Goal: Task Accomplishment & Management: Manage account settings

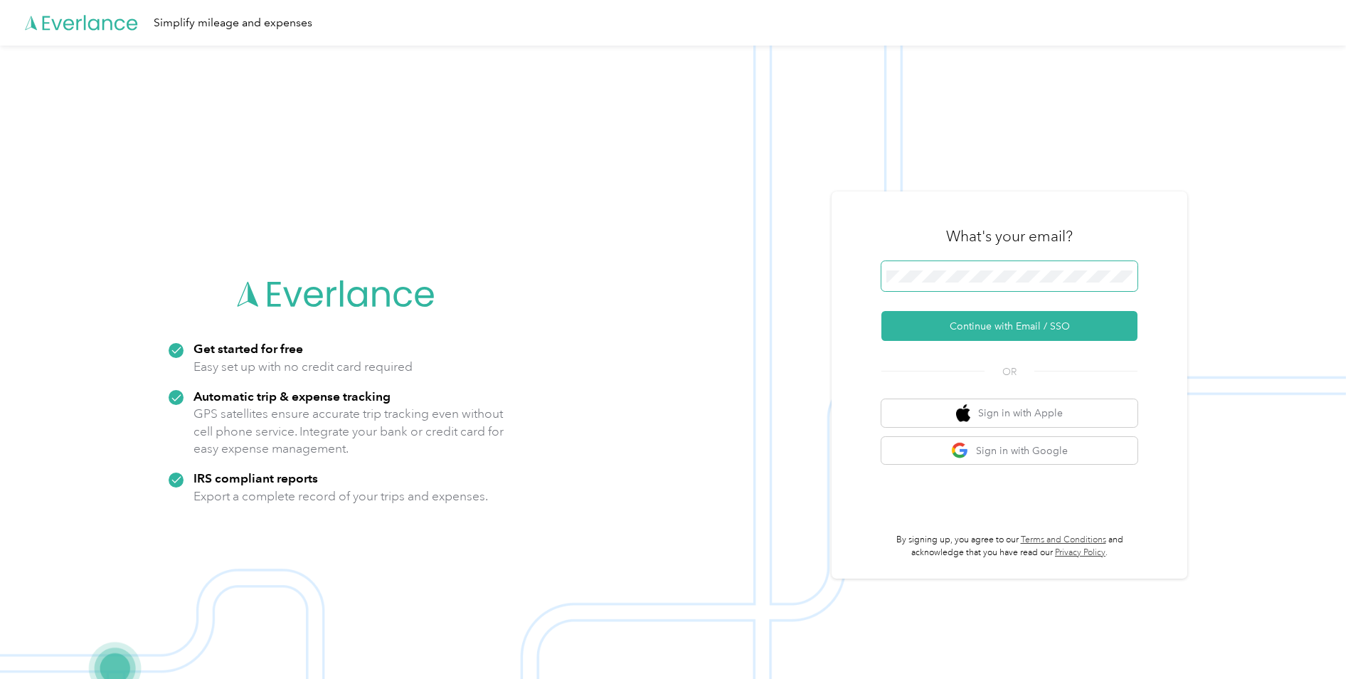
click at [971, 284] on span at bounding box center [1009, 276] width 256 height 30
click at [991, 327] on button "Continue with Email / SSO" at bounding box center [1009, 326] width 256 height 30
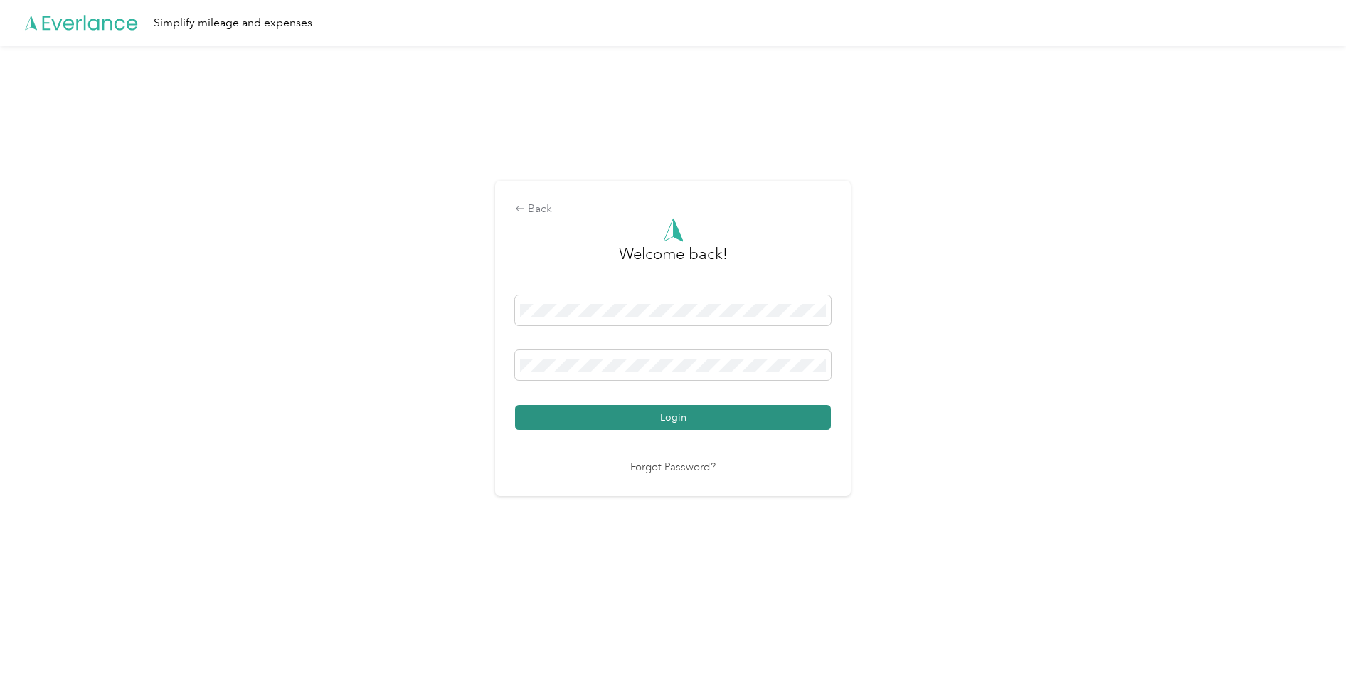
click at [728, 415] on button "Login" at bounding box center [673, 417] width 316 height 25
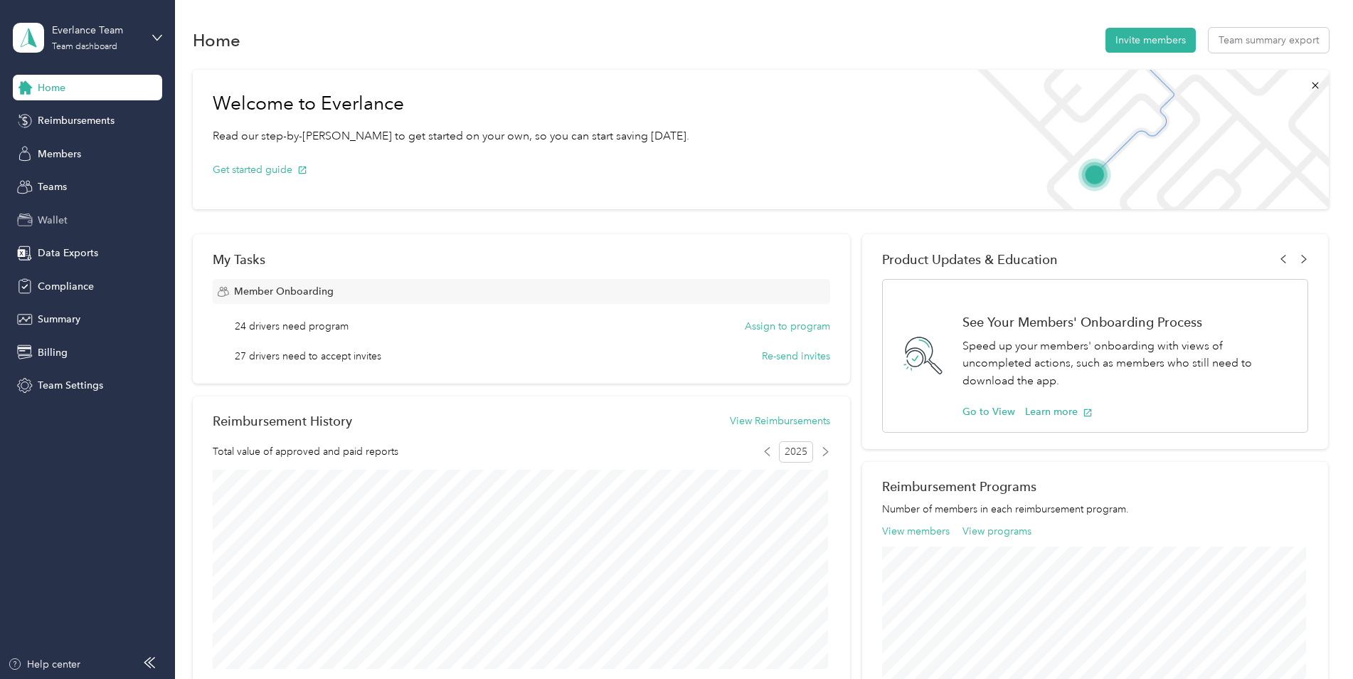
click at [51, 226] on span "Wallet" at bounding box center [53, 220] width 30 height 15
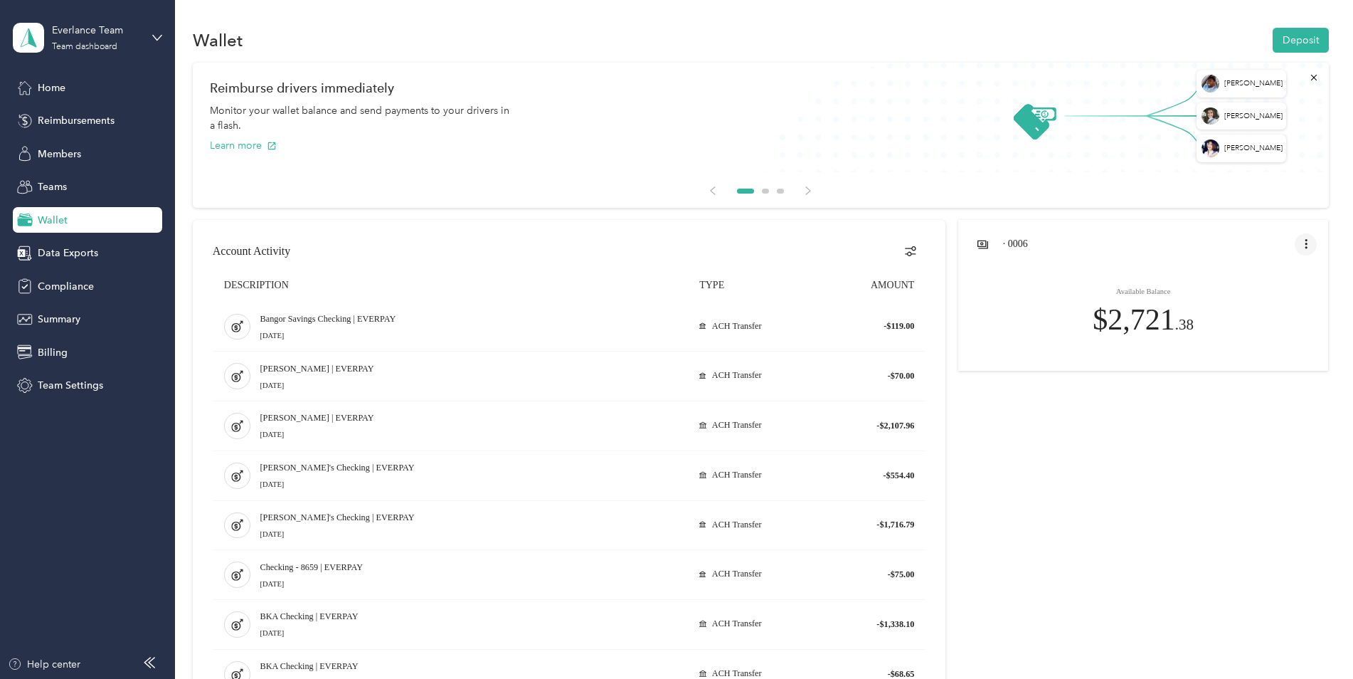
click at [1304, 245] on icon "open account menu" at bounding box center [1305, 243] width 11 height 11
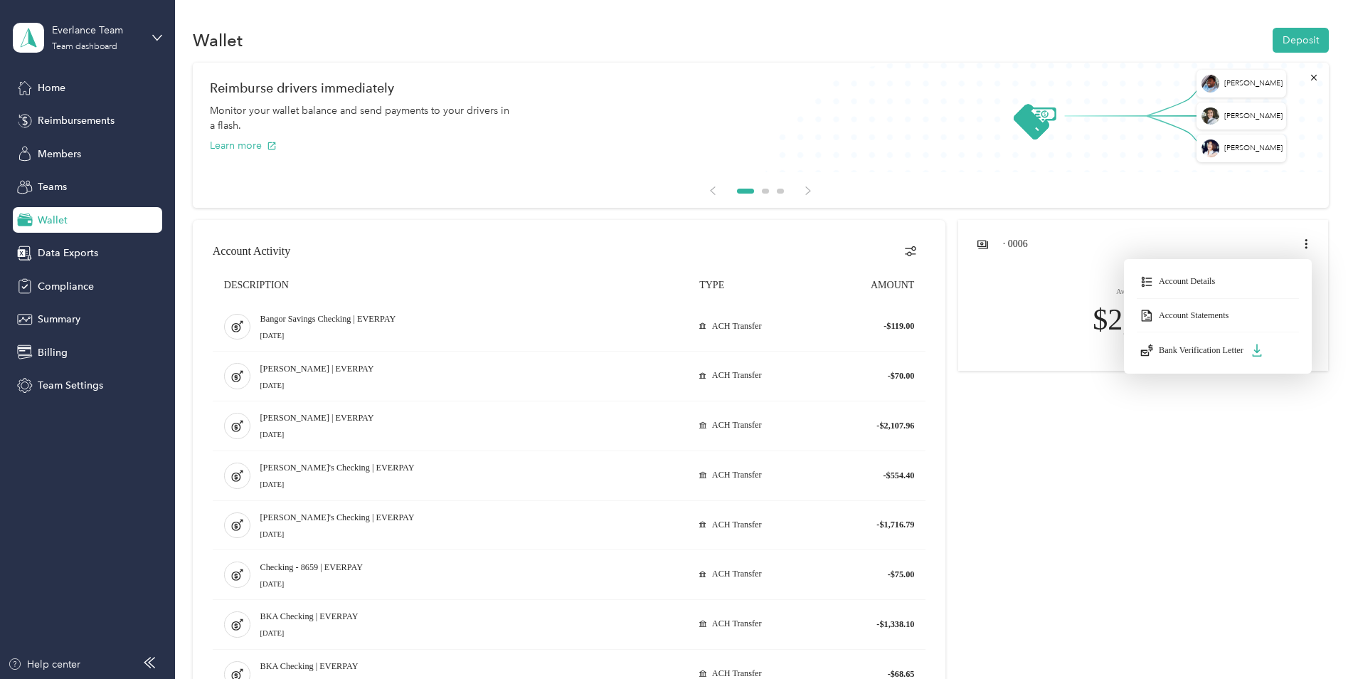
click at [1176, 593] on div at bounding box center [676, 339] width 1353 height 679
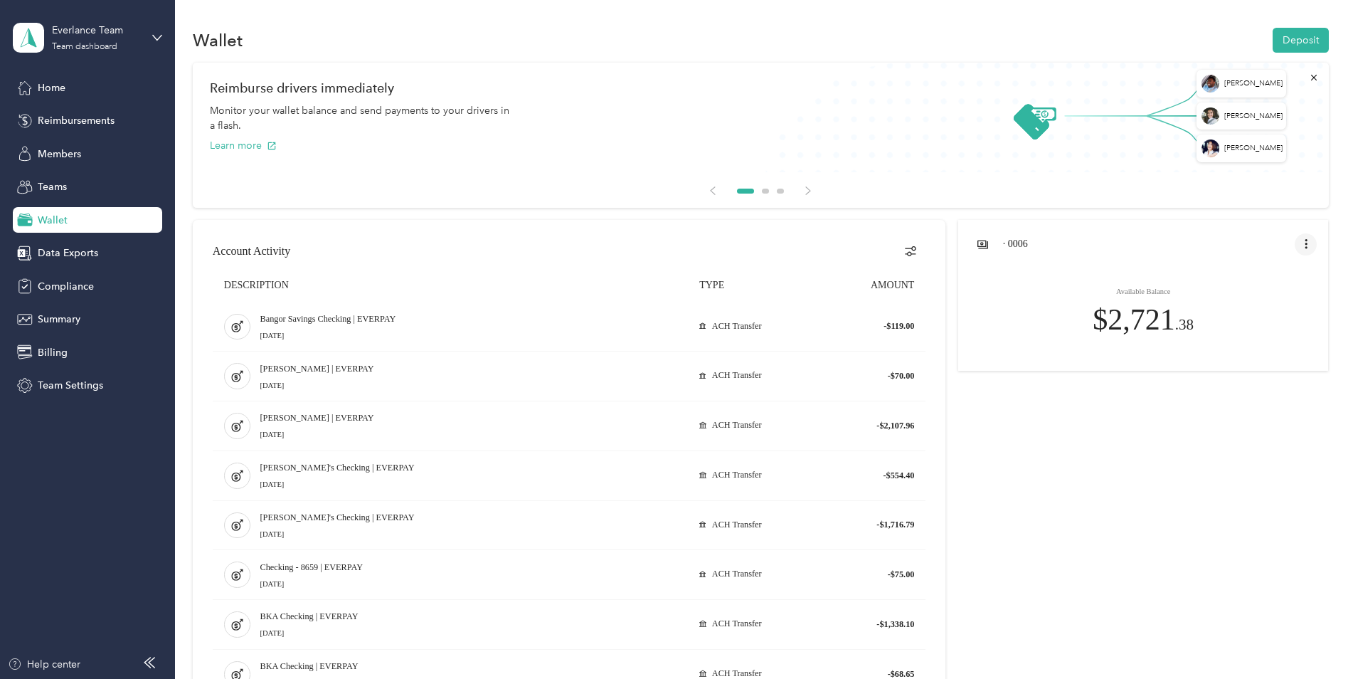
click at [1300, 243] on icon "open account menu" at bounding box center [1305, 243] width 11 height 11
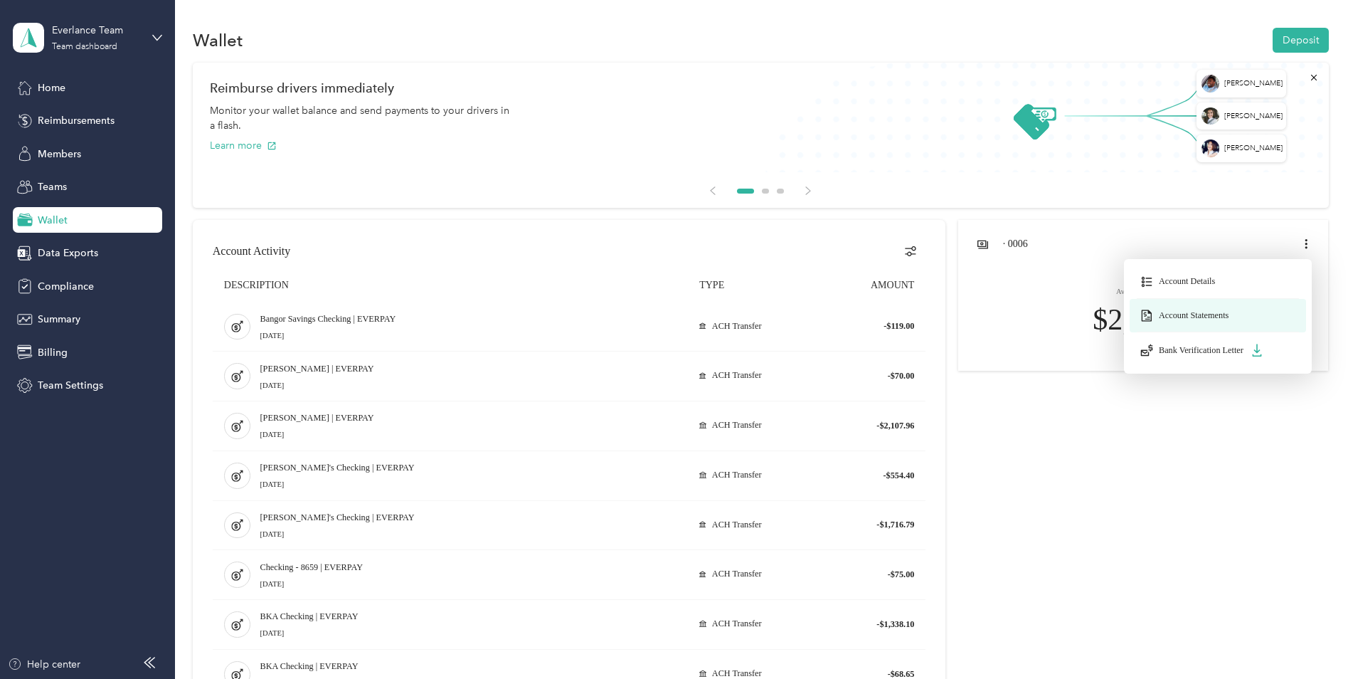
click at [1216, 317] on span "Account Statements" at bounding box center [1194, 315] width 70 height 11
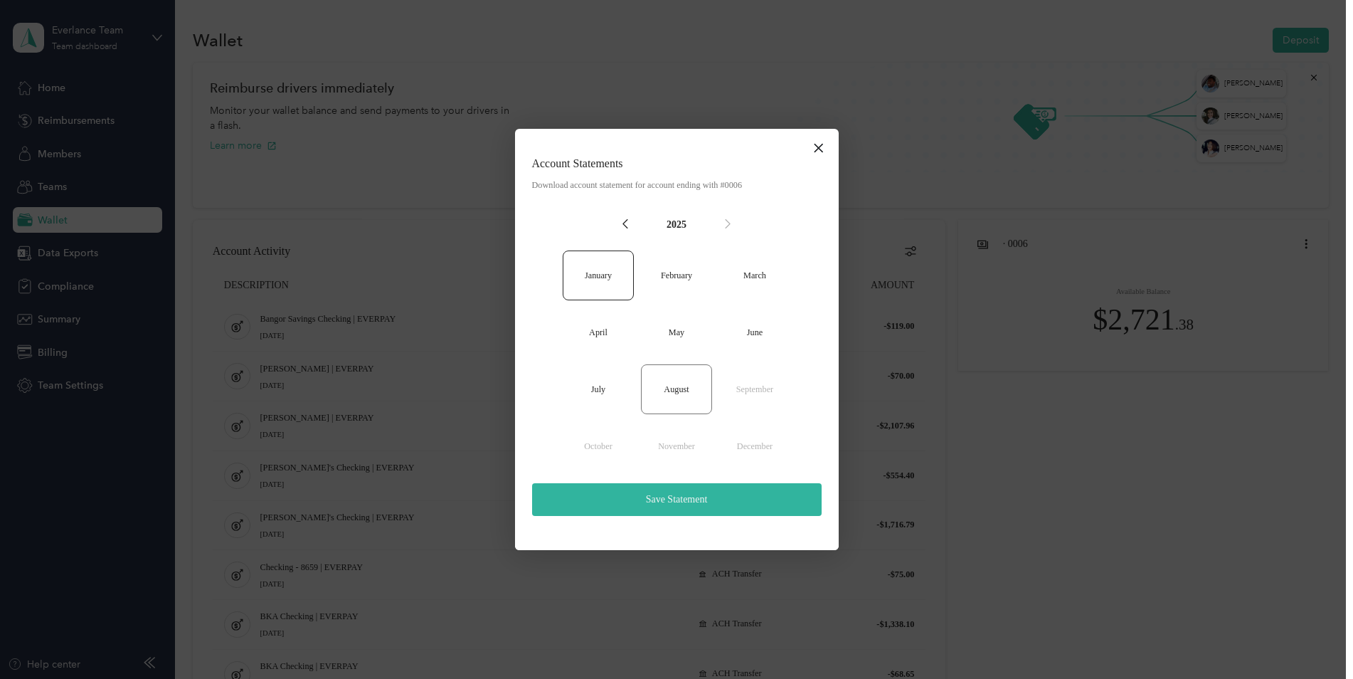
click at [674, 386] on button "August" at bounding box center [676, 389] width 71 height 50
click at [684, 499] on button "Save Statement" at bounding box center [676, 499] width 289 height 33
click at [820, 149] on icon "close dialog" at bounding box center [818, 147] width 11 height 17
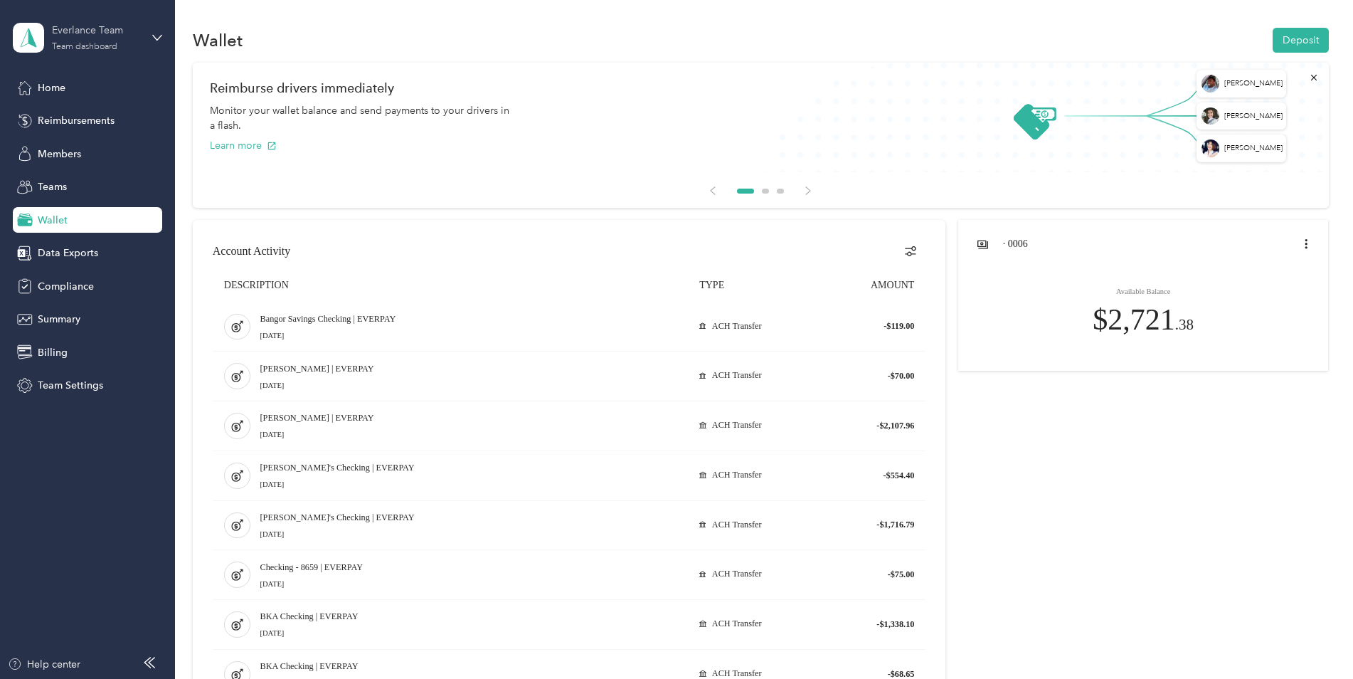
click at [73, 29] on div "Everlance Team" at bounding box center [96, 30] width 89 height 15
click at [74, 181] on div "Log out" at bounding box center [53, 181] width 55 height 15
